Goal: Task Accomplishment & Management: Manage account settings

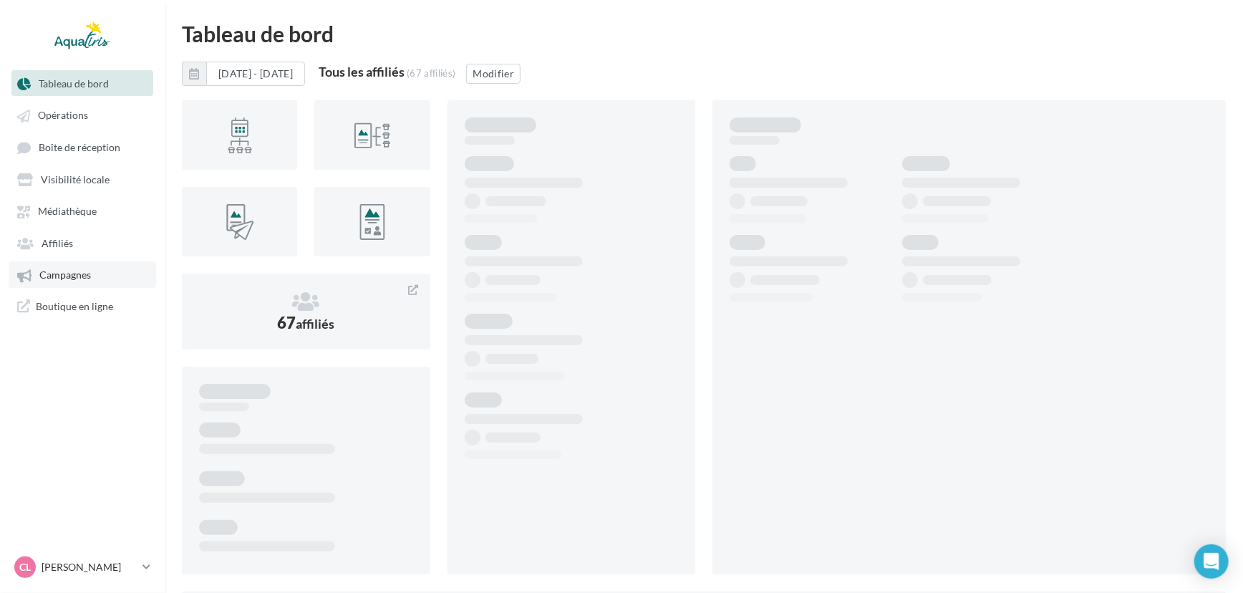
click at [78, 273] on span "Campagnes" at bounding box center [65, 275] width 52 height 12
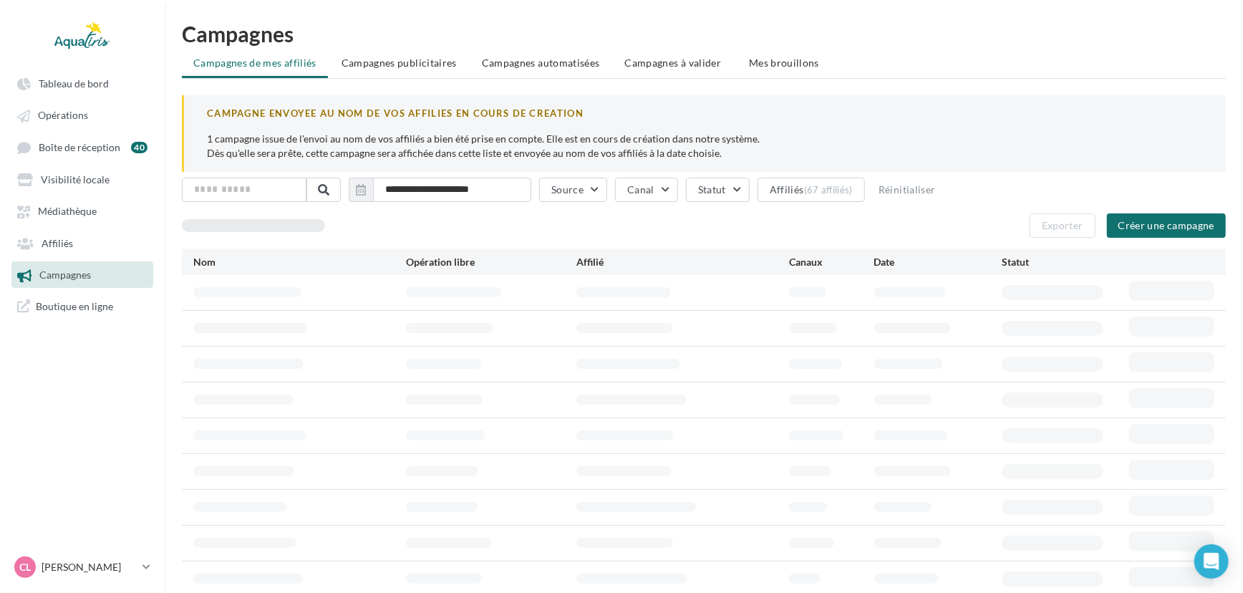
click at [654, 50] on li "Campagnes à valider" at bounding box center [674, 63] width 122 height 26
